Goal: Check status: Check status

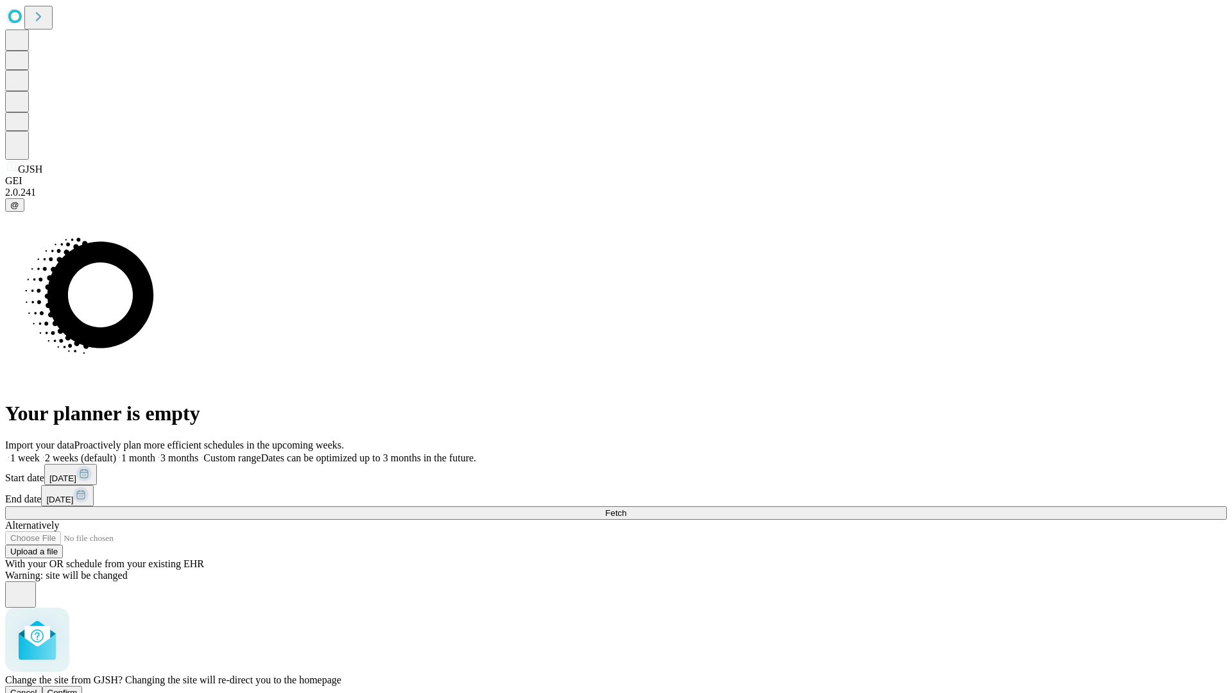
click at [78, 688] on span "Confirm" at bounding box center [62, 693] width 30 height 10
click at [116, 452] on label "2 weeks (default)" at bounding box center [78, 457] width 76 height 11
click at [626, 508] on span "Fetch" at bounding box center [615, 513] width 21 height 10
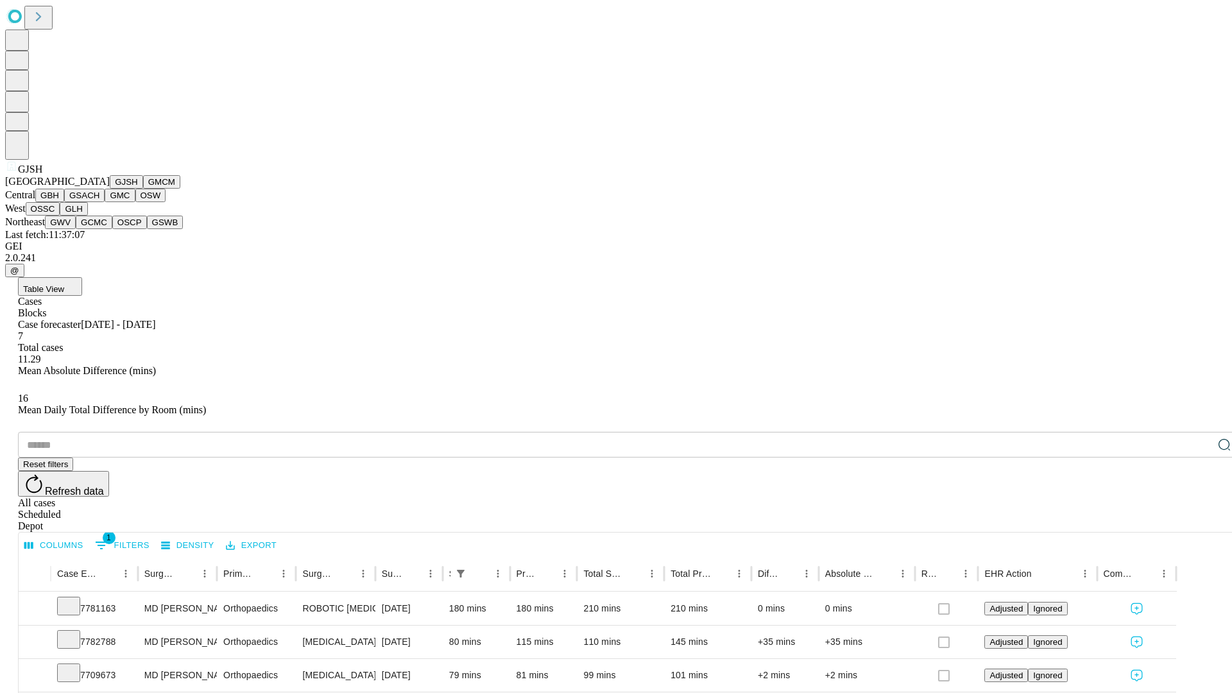
click at [143, 189] on button "GMCM" at bounding box center [161, 181] width 37 height 13
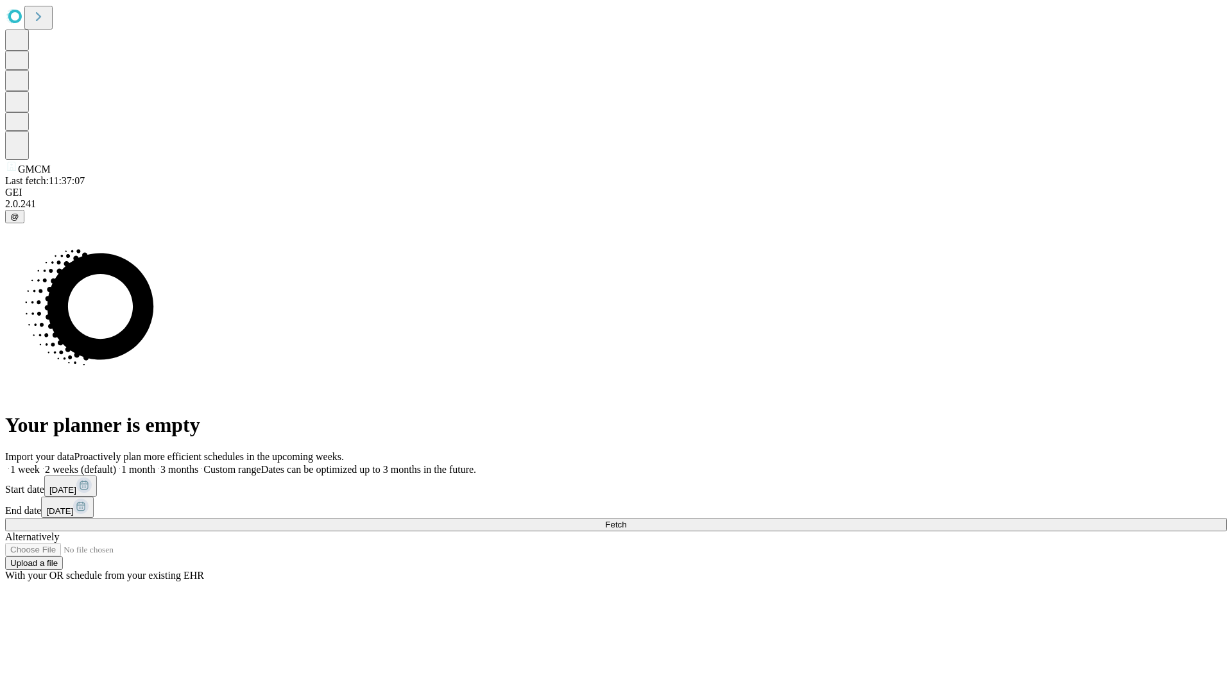
click at [626, 520] on span "Fetch" at bounding box center [615, 525] width 21 height 10
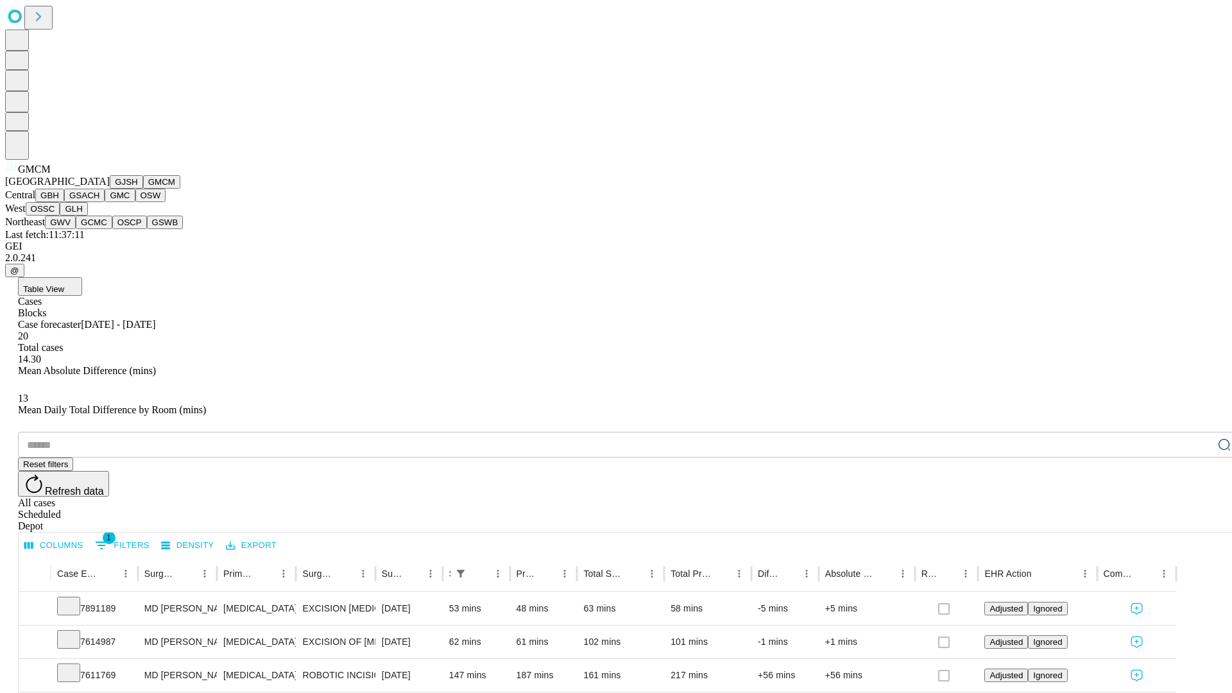
click at [64, 202] on button "GBH" at bounding box center [49, 195] width 29 height 13
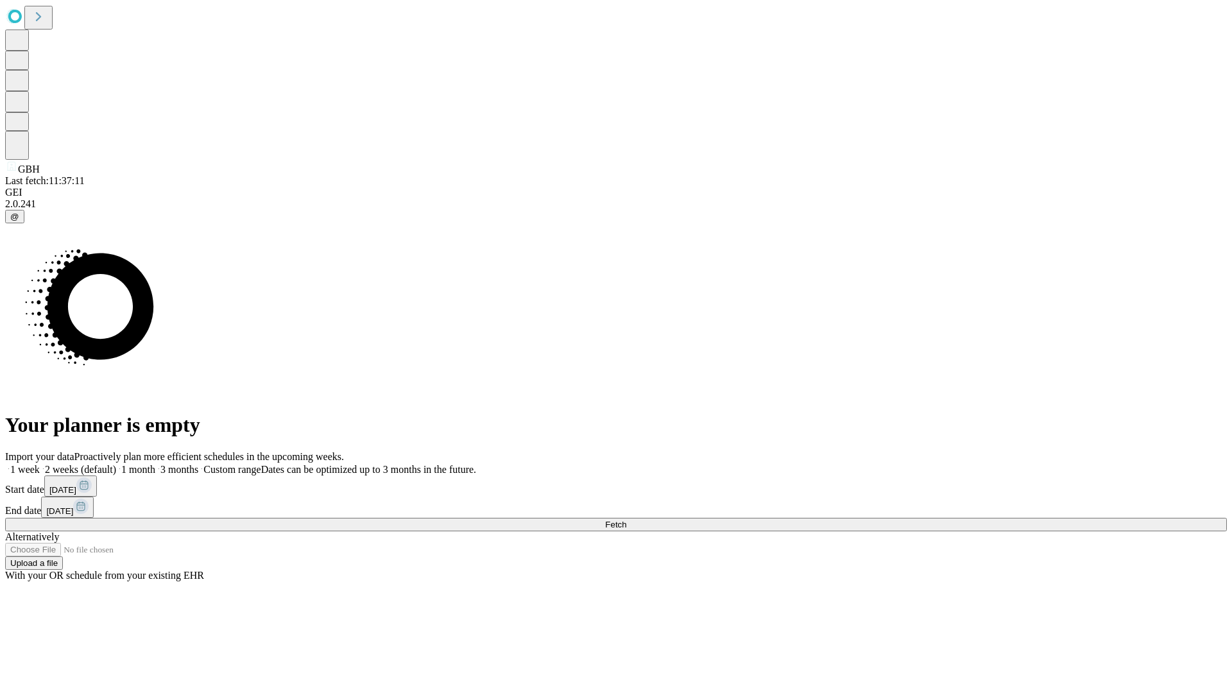
click at [116, 464] on label "2 weeks (default)" at bounding box center [78, 469] width 76 height 11
click at [626, 520] on span "Fetch" at bounding box center [615, 525] width 21 height 10
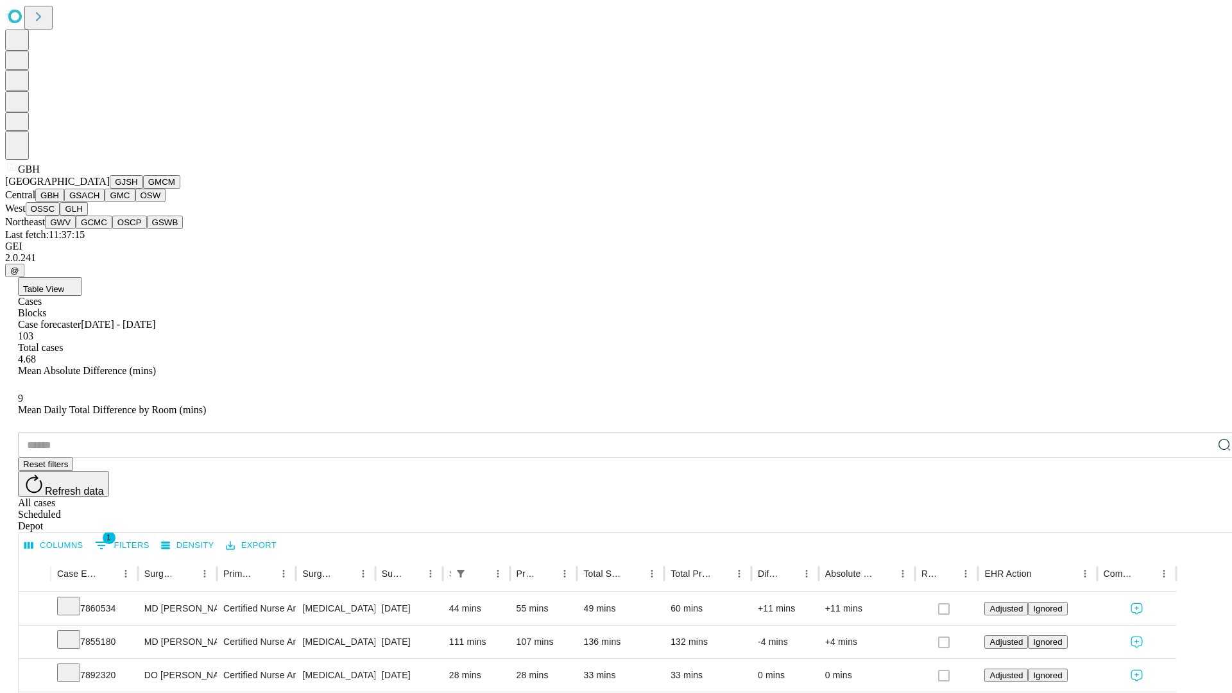
click at [99, 202] on button "GSACH" at bounding box center [84, 195] width 40 height 13
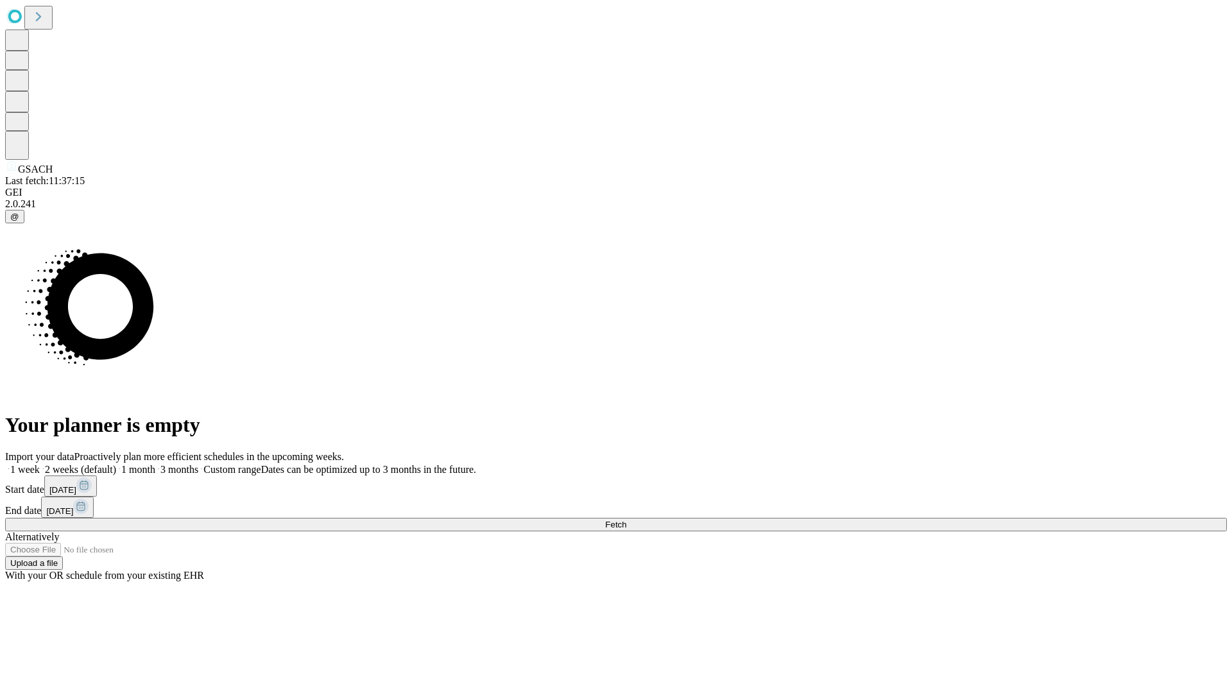
click at [116, 464] on label "2 weeks (default)" at bounding box center [78, 469] width 76 height 11
click at [626, 520] on span "Fetch" at bounding box center [615, 525] width 21 height 10
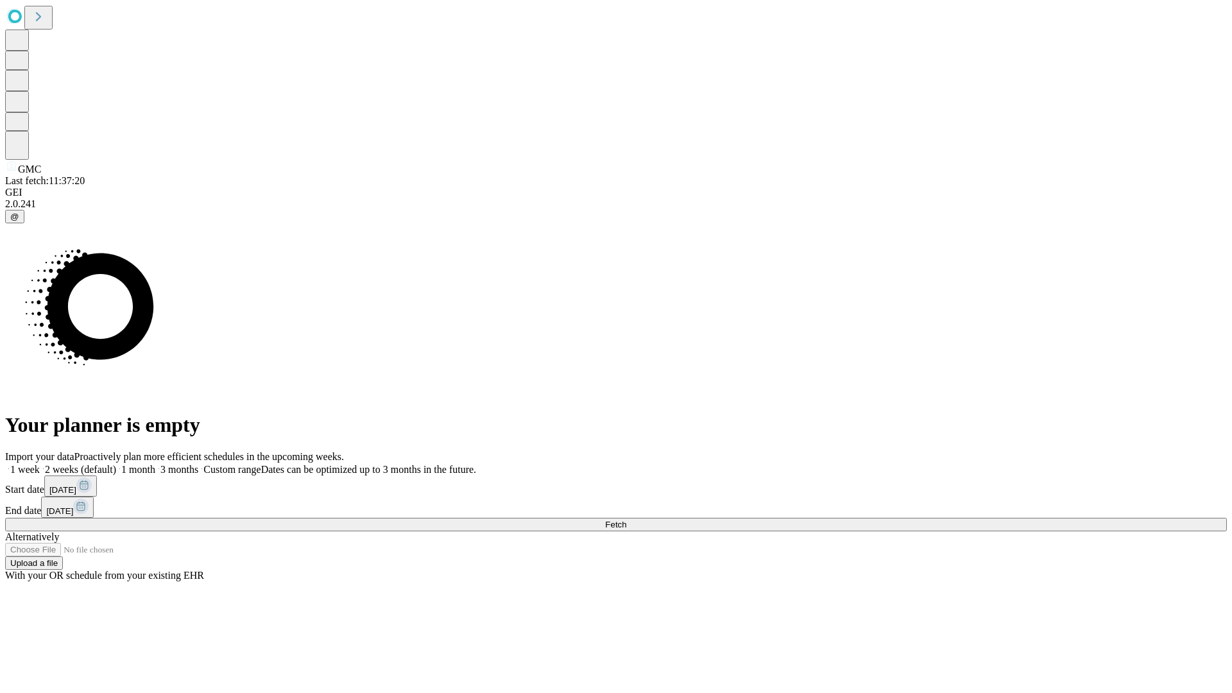
click at [116, 464] on label "2 weeks (default)" at bounding box center [78, 469] width 76 height 11
click at [626, 520] on span "Fetch" at bounding box center [615, 525] width 21 height 10
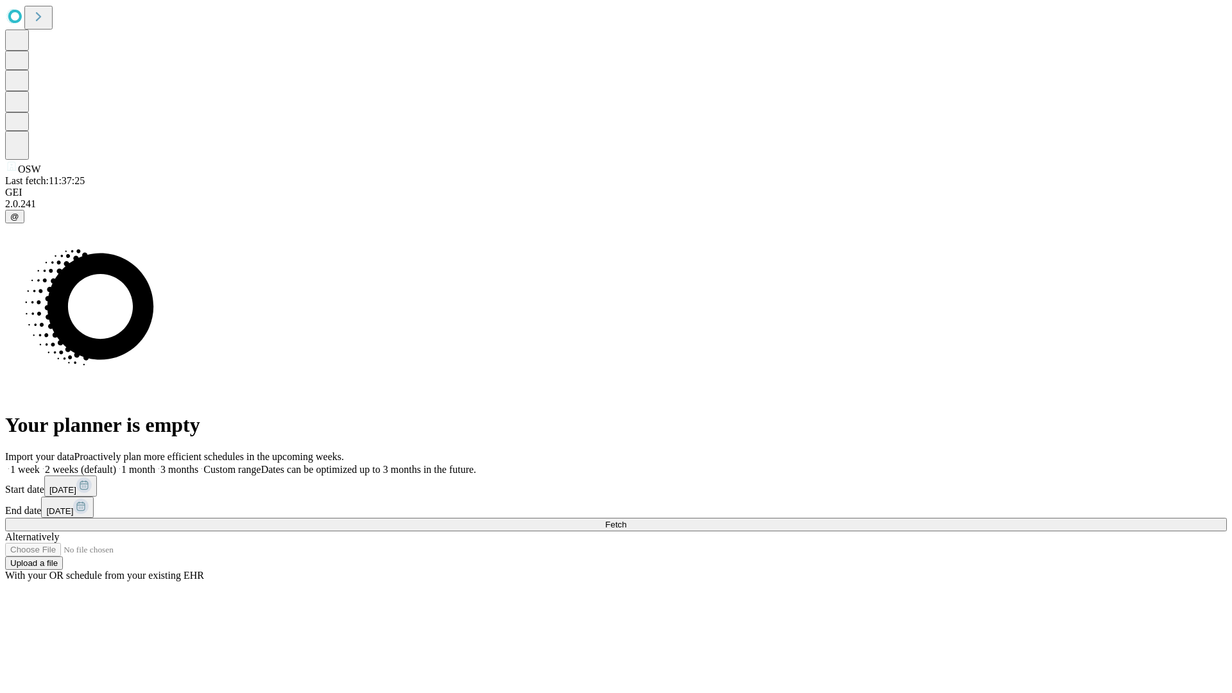
click at [626, 520] on span "Fetch" at bounding box center [615, 525] width 21 height 10
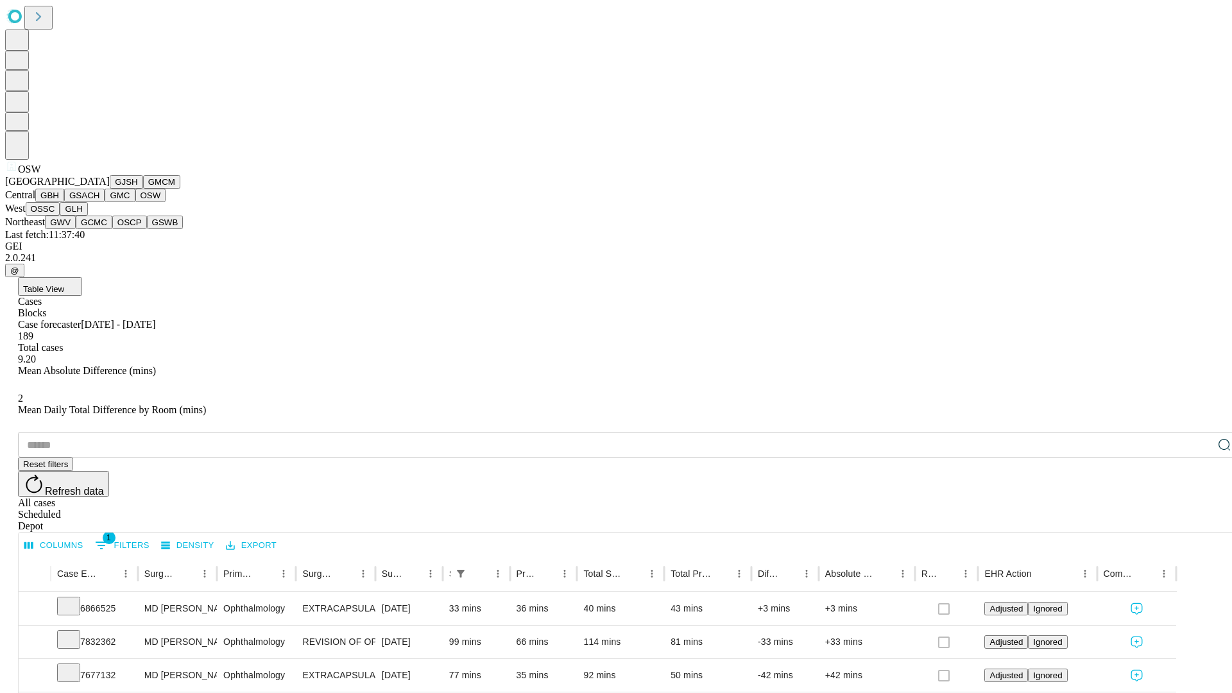
click at [60, 216] on button "OSSC" at bounding box center [43, 208] width 35 height 13
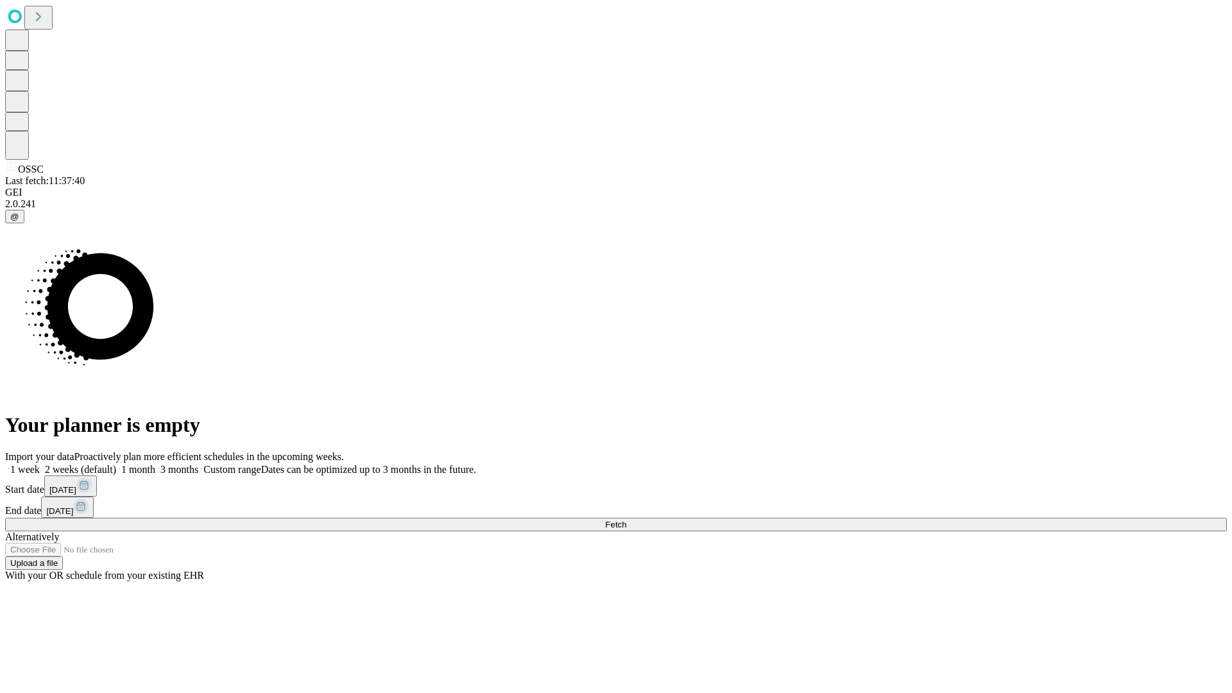
click at [116, 464] on label "2 weeks (default)" at bounding box center [78, 469] width 76 height 11
click at [626, 520] on span "Fetch" at bounding box center [615, 525] width 21 height 10
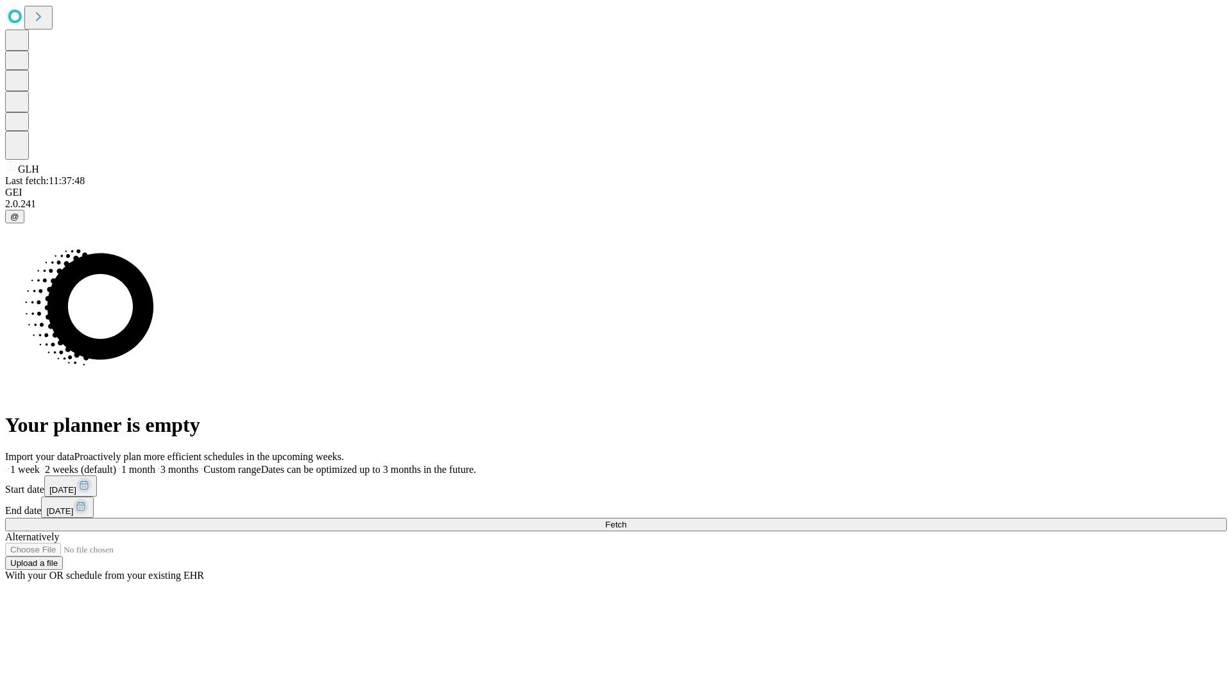
click at [116, 464] on label "2 weeks (default)" at bounding box center [78, 469] width 76 height 11
click at [626, 520] on span "Fetch" at bounding box center [615, 525] width 21 height 10
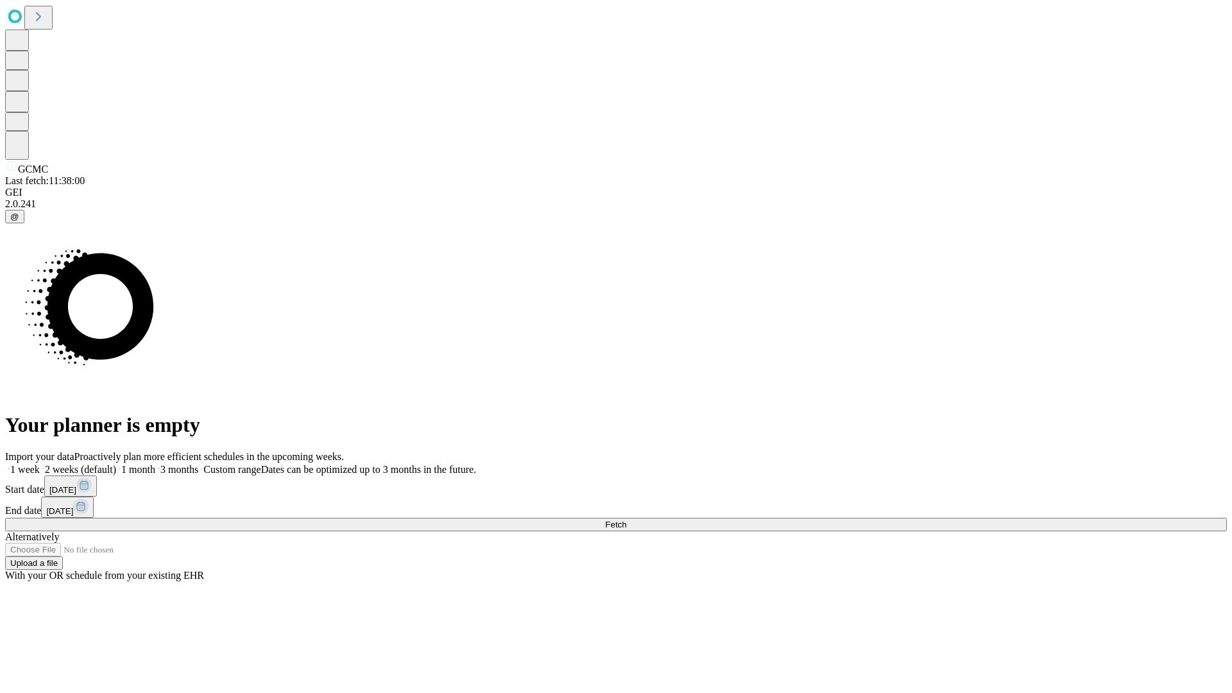
click at [116, 464] on label "2 weeks (default)" at bounding box center [78, 469] width 76 height 11
click at [626, 520] on span "Fetch" at bounding box center [615, 525] width 21 height 10
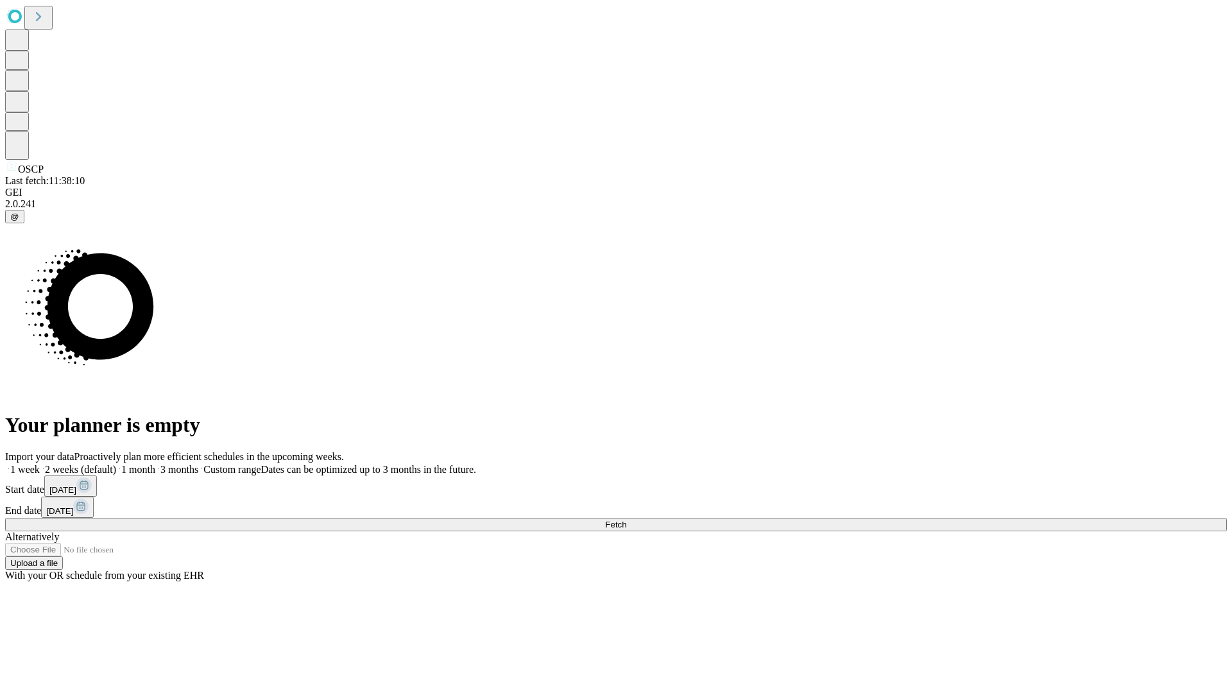
click at [116, 464] on label "2 weeks (default)" at bounding box center [78, 469] width 76 height 11
click at [626, 520] on span "Fetch" at bounding box center [615, 525] width 21 height 10
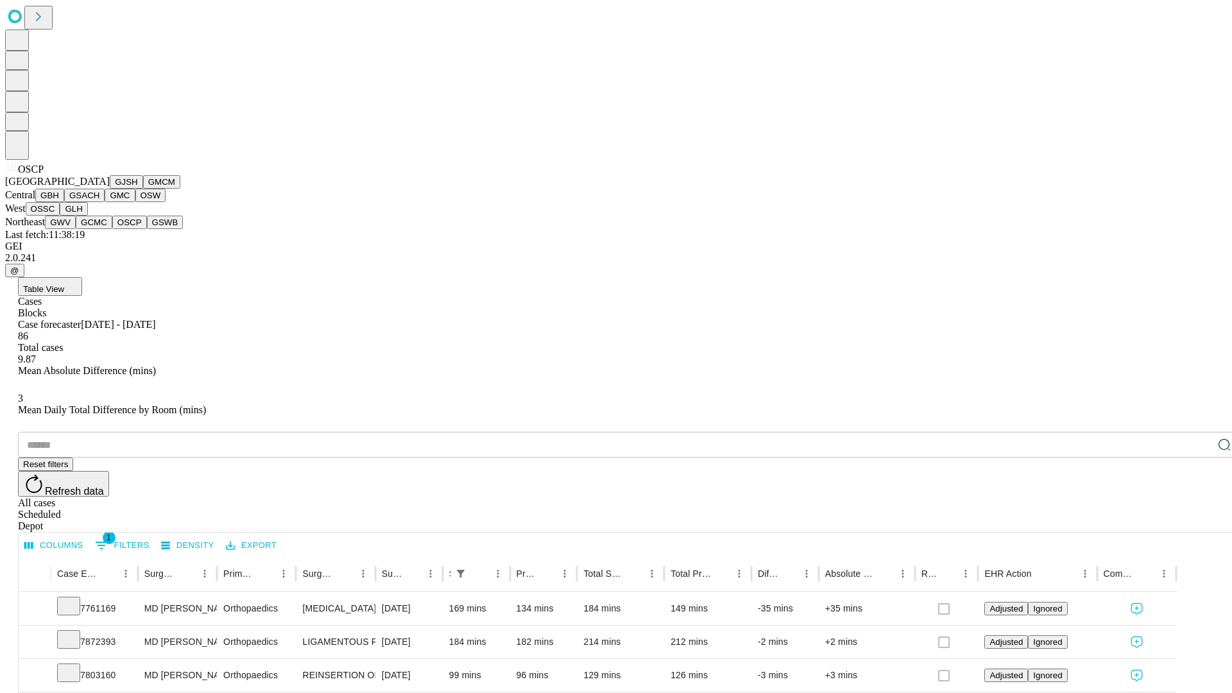
click at [147, 229] on button "GSWB" at bounding box center [165, 222] width 37 height 13
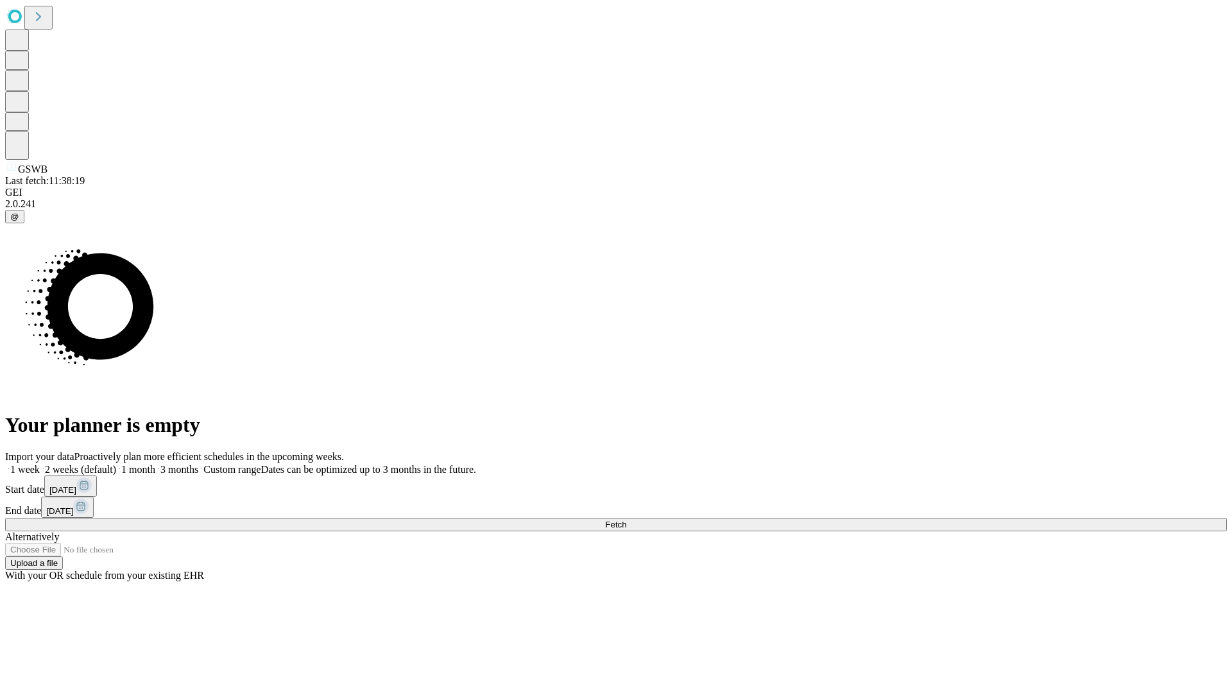
click at [116, 464] on label "2 weeks (default)" at bounding box center [78, 469] width 76 height 11
click at [626, 520] on span "Fetch" at bounding box center [615, 525] width 21 height 10
